Goal: Task Accomplishment & Management: Use online tool/utility

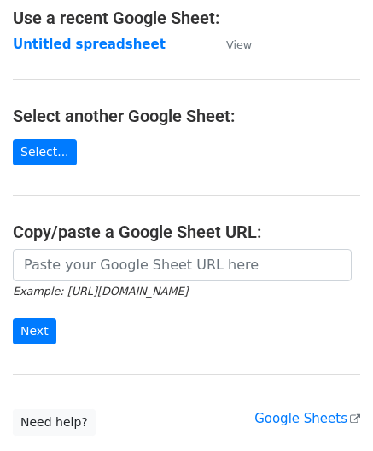
scroll to position [171, 0]
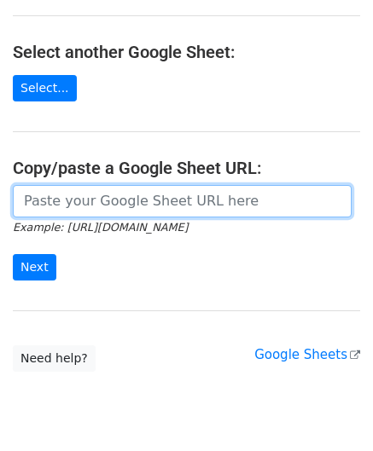
click at [86, 209] on input "url" at bounding box center [182, 201] width 339 height 32
paste input "https://docs.google.com/spreadsheets/d/1cDFbhu_YHOVfhqZK8uDWEMjOcmH1ypELoDBwnNt…"
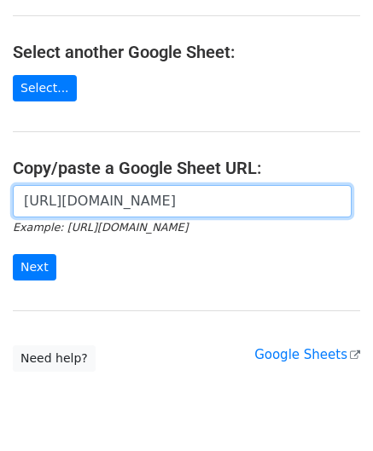
scroll to position [0, 398]
type input "https://docs.google.com/spreadsheets/d/1cDFbhu_YHOVfhqZK8uDWEMjOcmH1ypELoDBwnNt…"
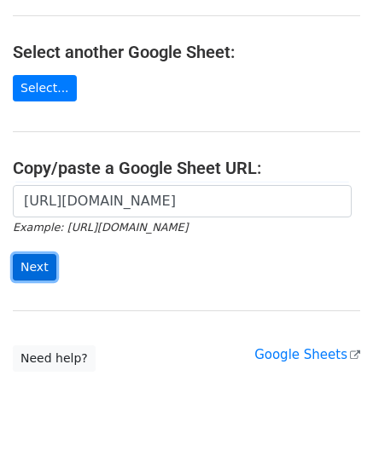
click at [38, 262] on input "Next" at bounding box center [34, 267] width 43 height 26
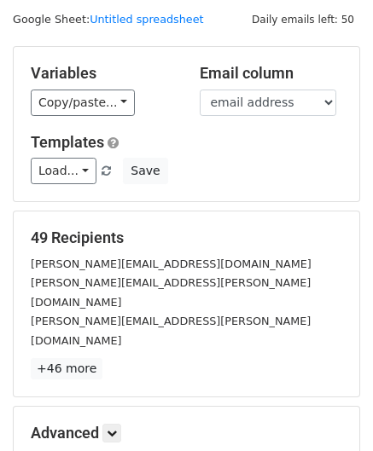
scroll to position [208, 0]
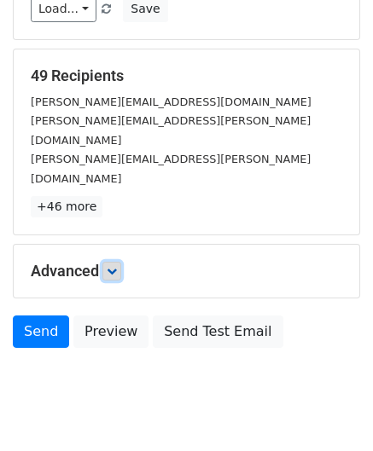
click at [121, 262] on link at bounding box center [111, 271] width 19 height 19
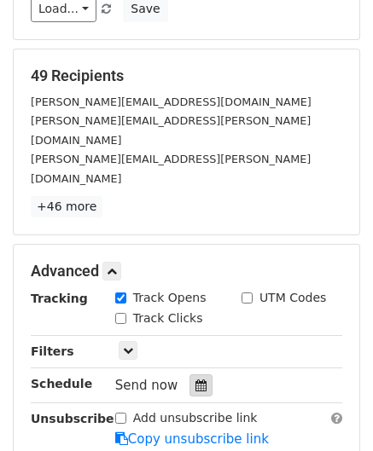
click at [199, 374] on div at bounding box center [200, 385] width 23 height 22
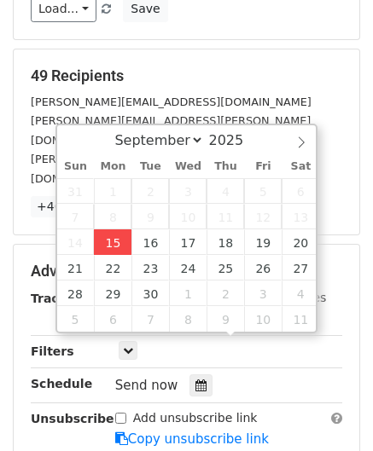
type input "[DATE] 12:00"
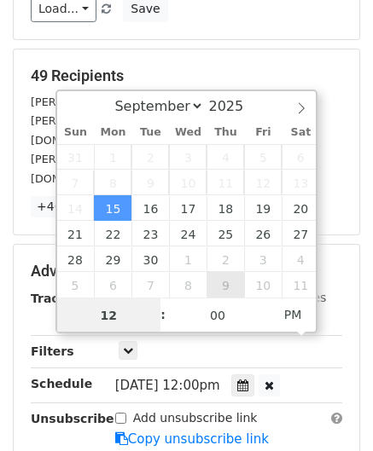
paste input "1"
type input "11"
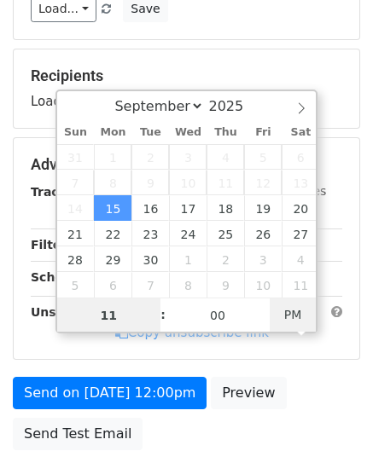
type input "[DATE] 11:00"
click at [305, 316] on span "PM" at bounding box center [292, 315] width 47 height 34
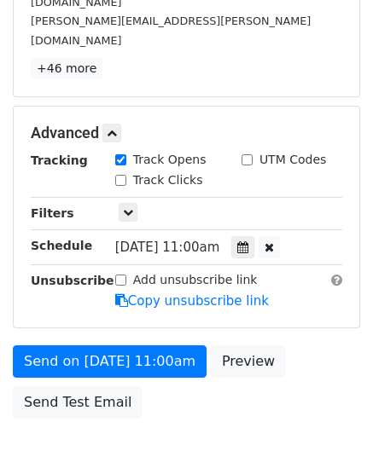
scroll to position [414, 0]
